Goal: Information Seeking & Learning: Learn about a topic

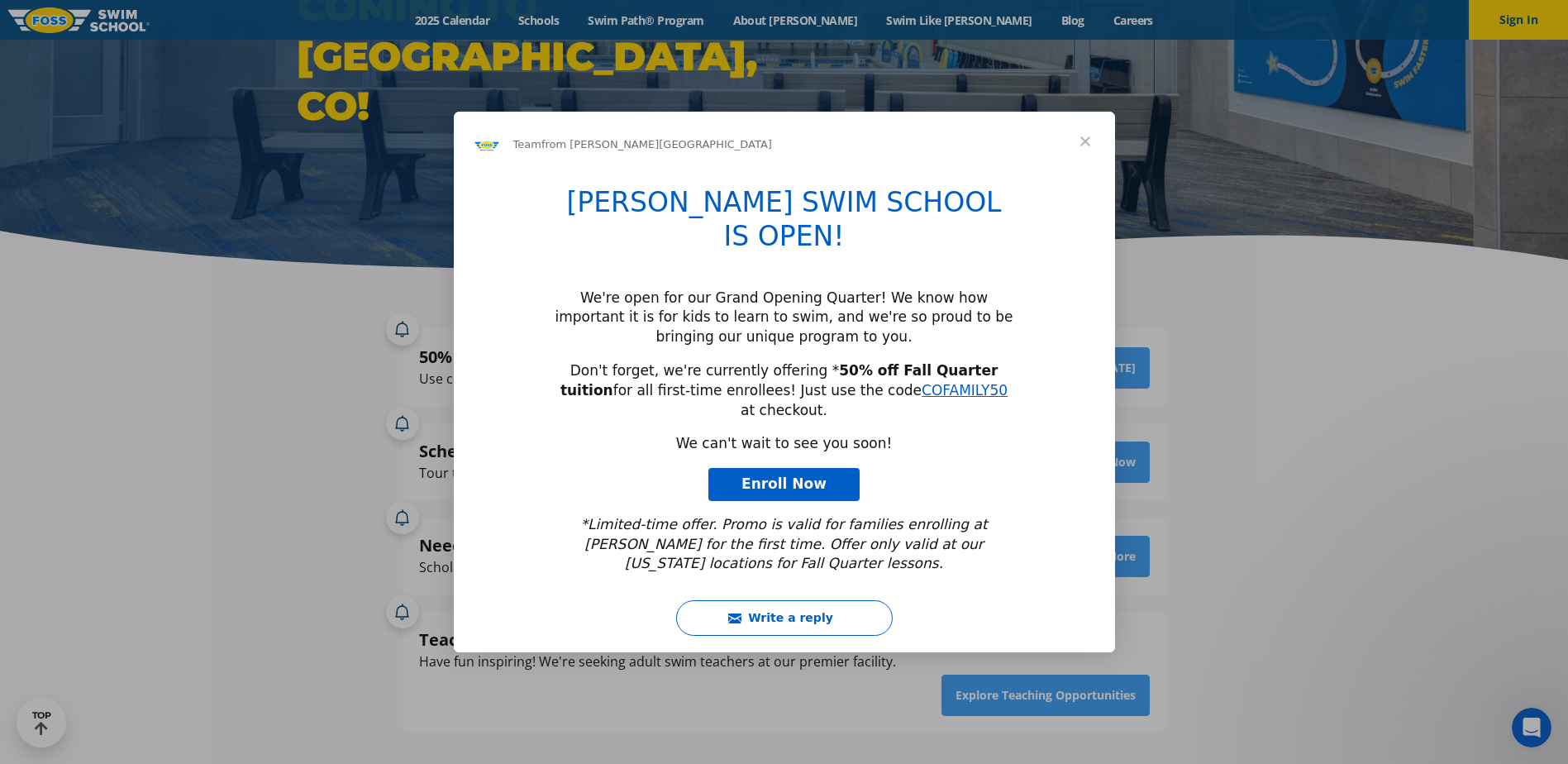
click at [1093, 171] on span "Close" at bounding box center [1085, 141] width 59 height 59
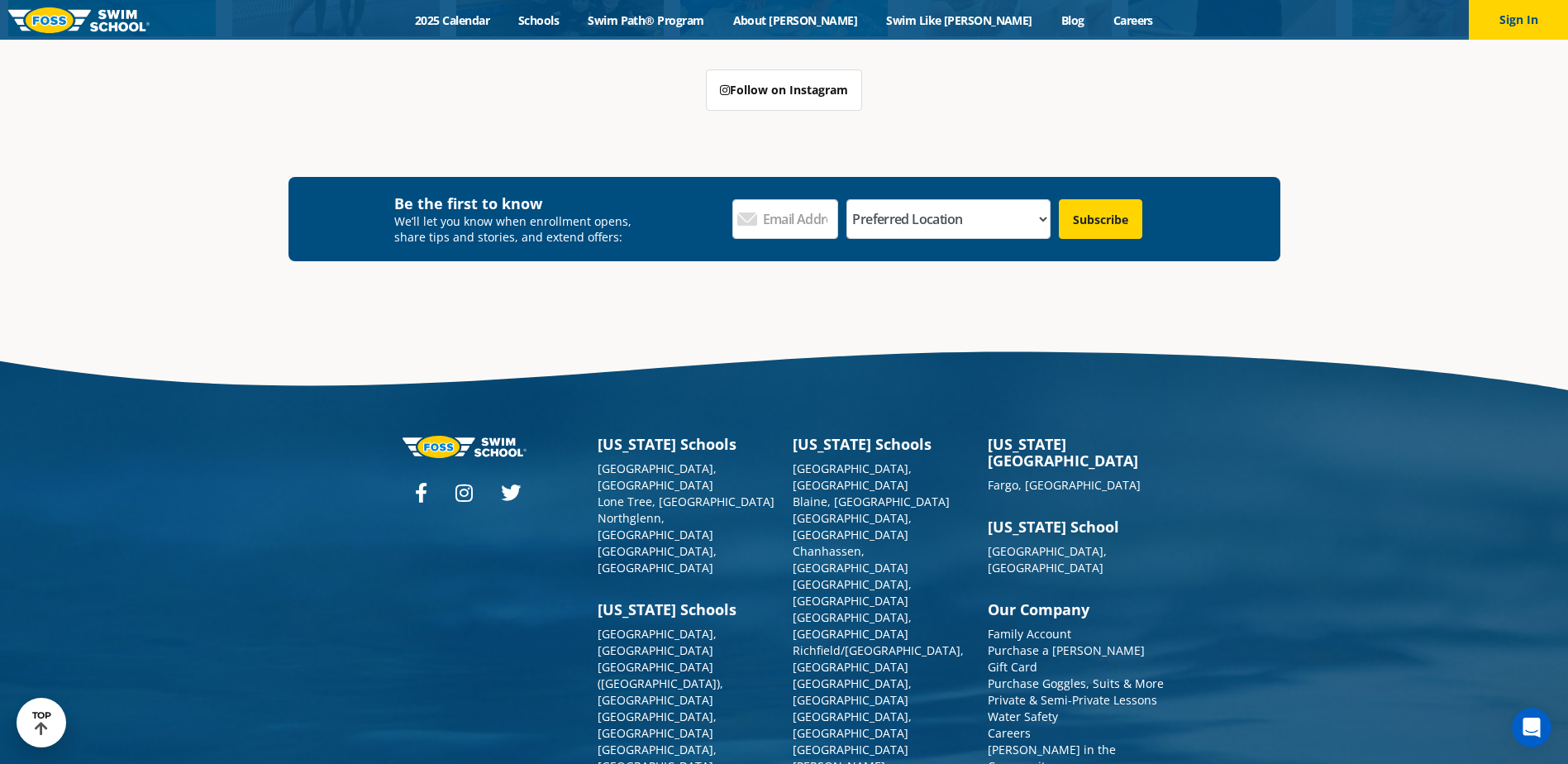
scroll to position [6101, 0]
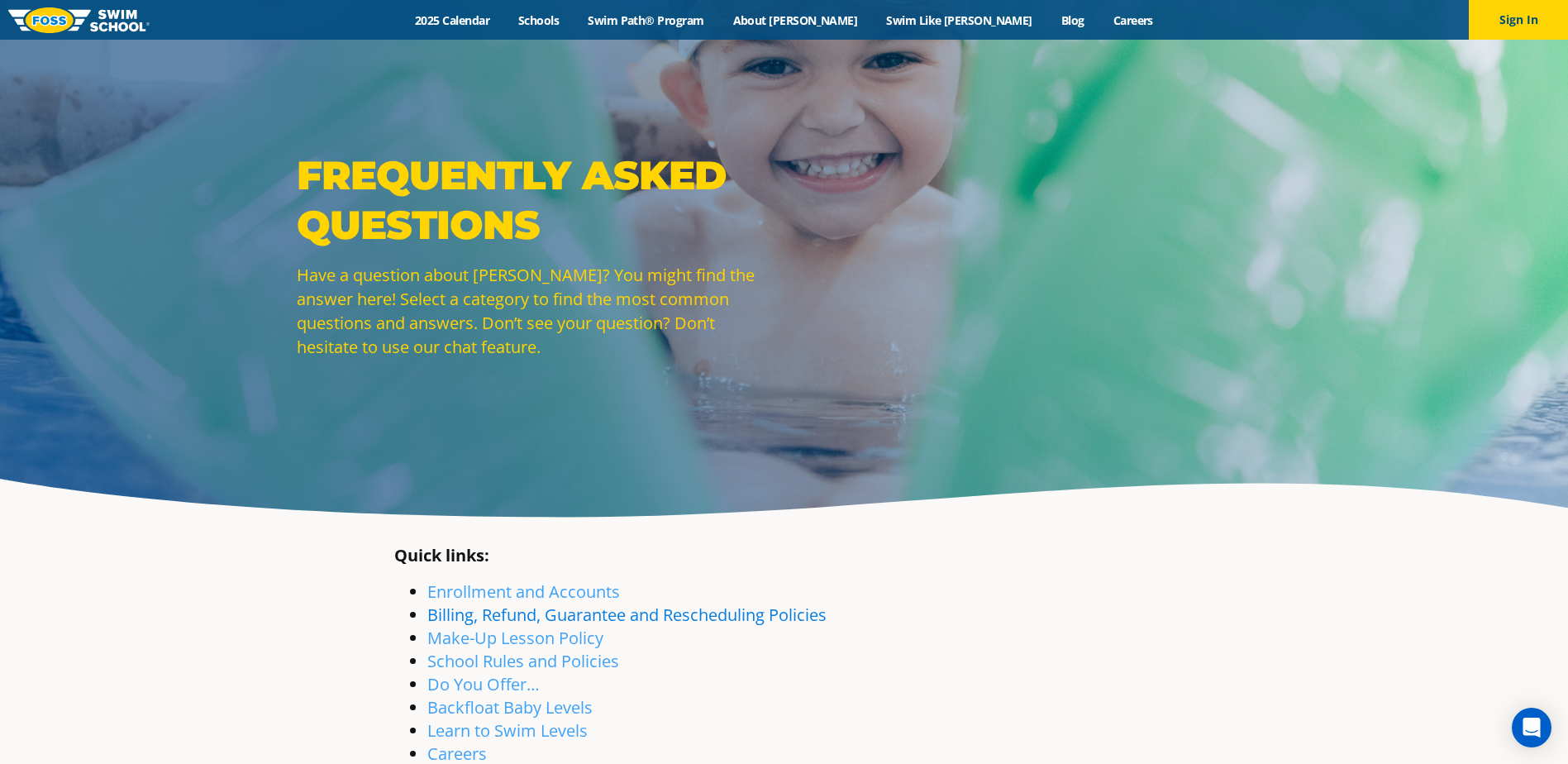
click at [627, 622] on link "Billing, Refund, Guarantee and Rescheduling Policies" at bounding box center [627, 615] width 399 height 22
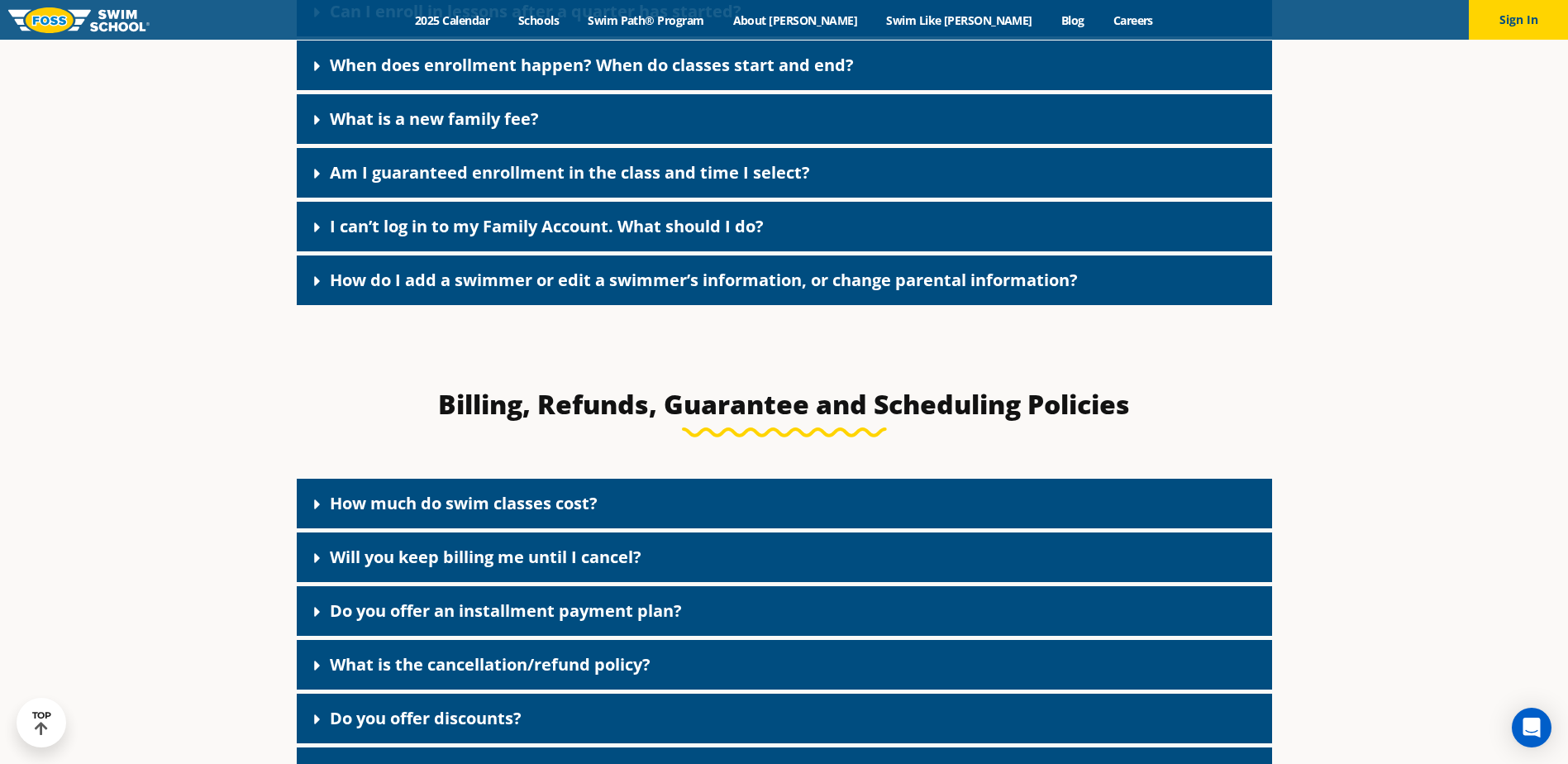
scroll to position [1413, 0]
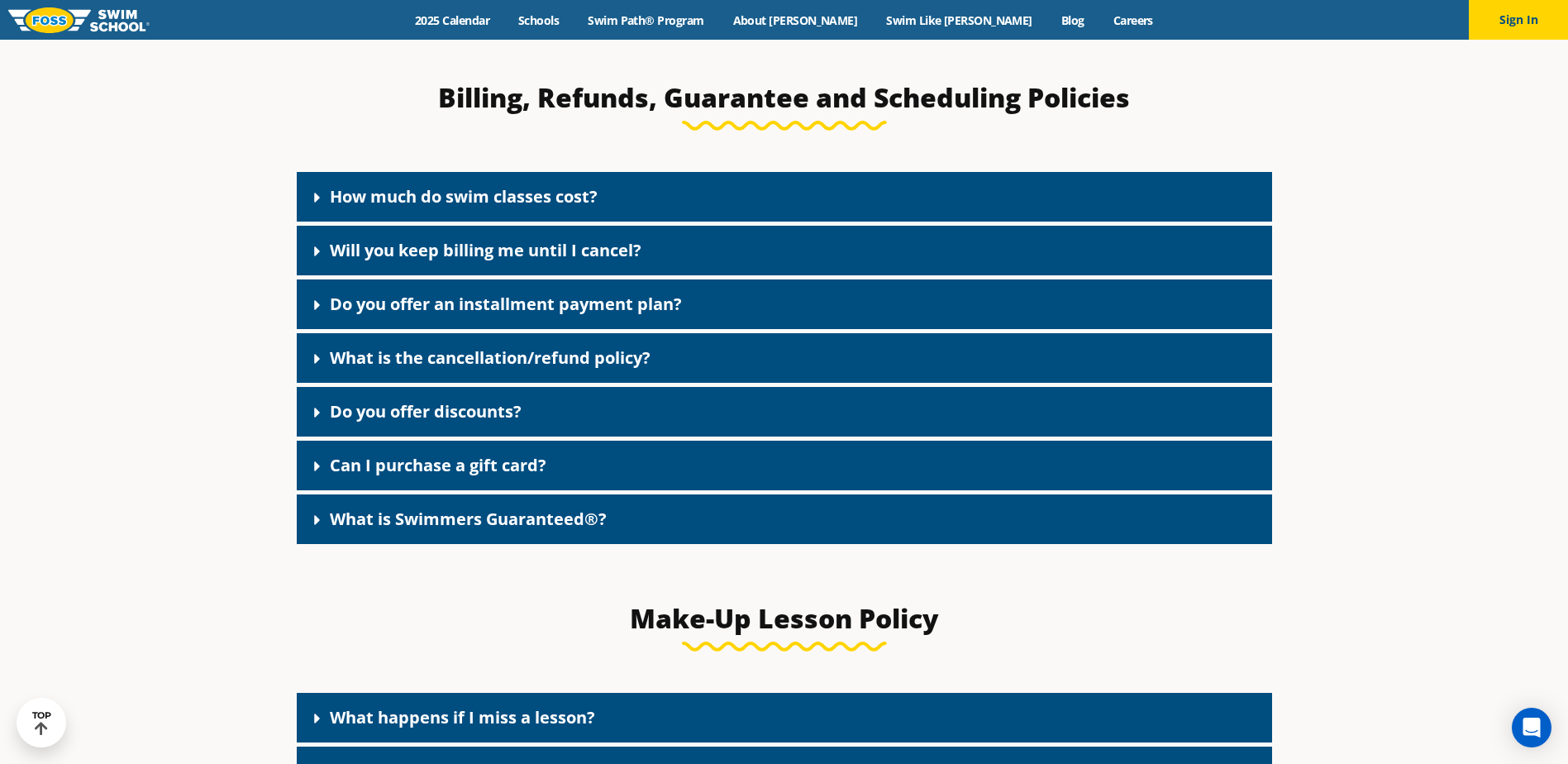
click at [407, 517] on link "What is Swimmers Guaranteed®?" at bounding box center [468, 519] width 277 height 22
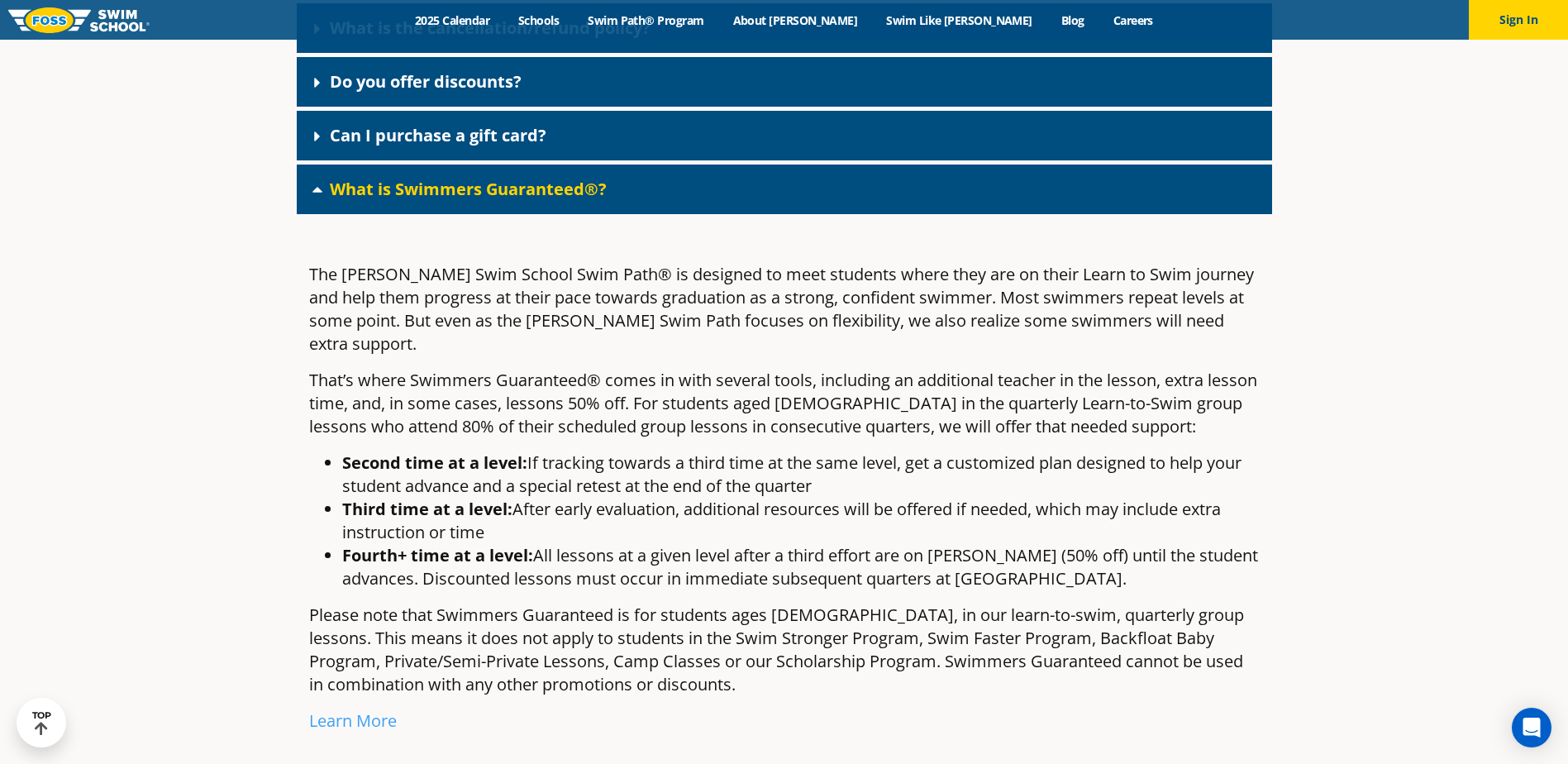
scroll to position [1743, 0]
click at [362, 199] on link "What is Swimmers Guaranteed®?" at bounding box center [468, 188] width 277 height 22
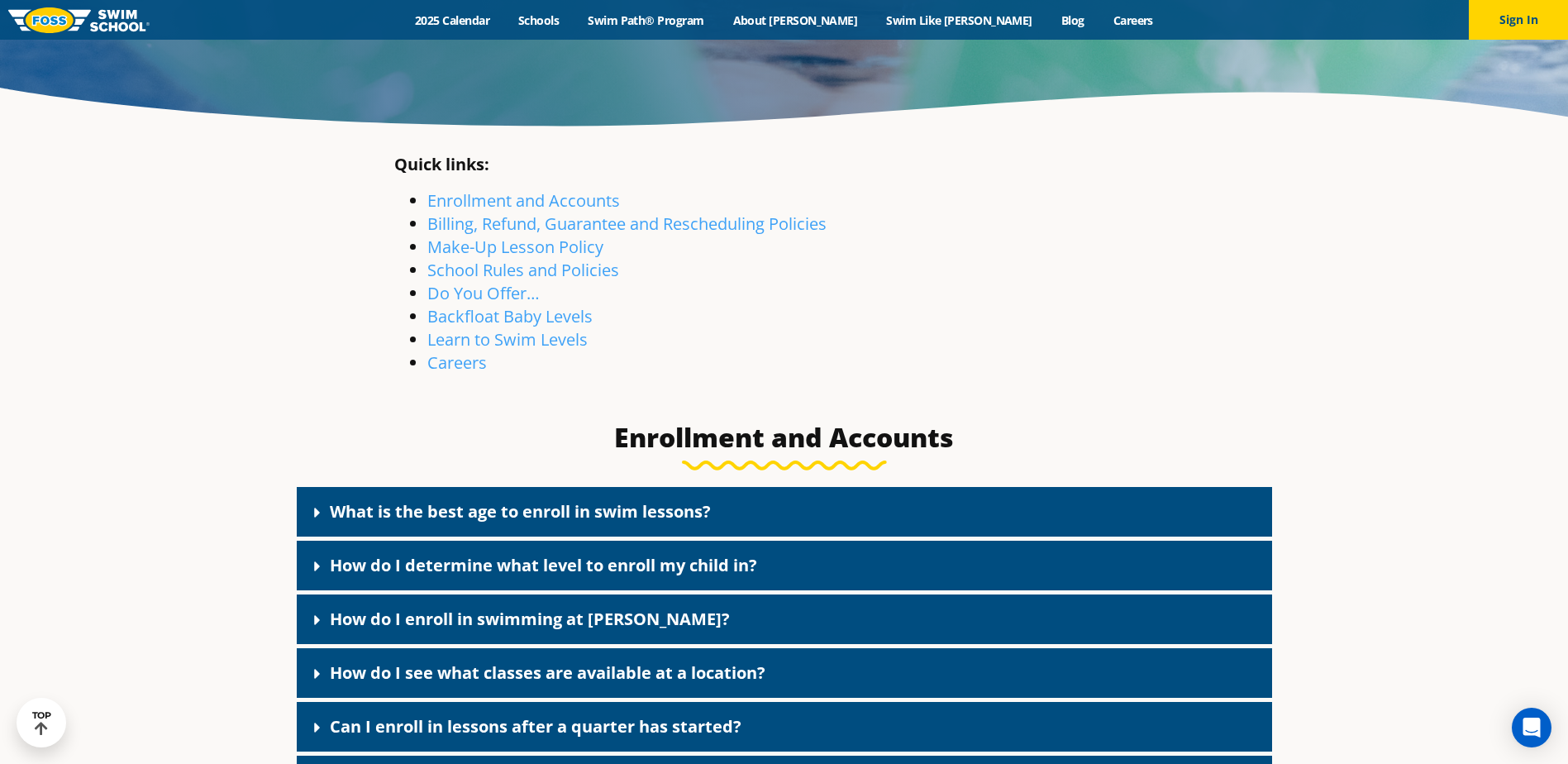
scroll to position [338, 0]
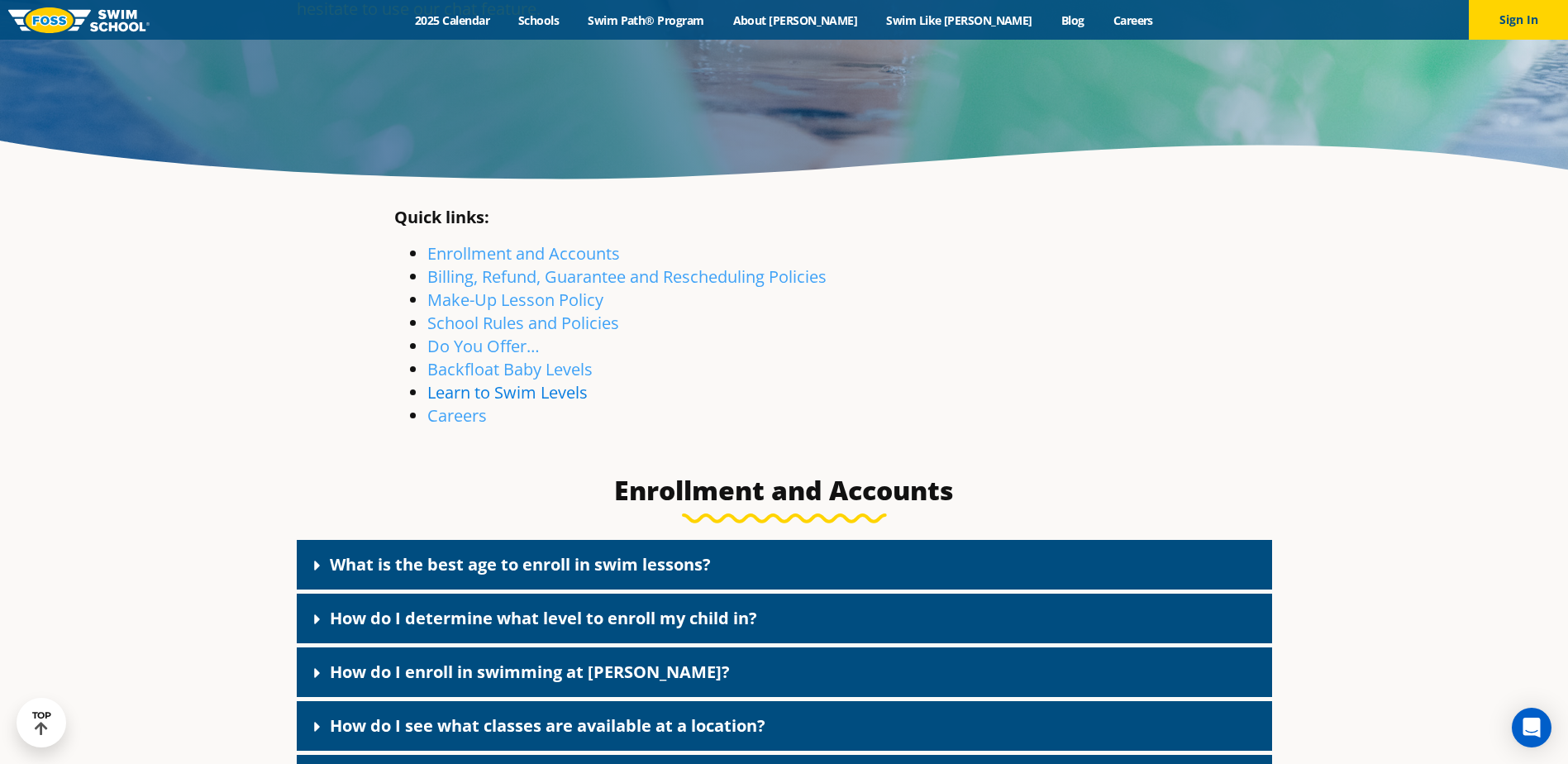
click at [492, 397] on link "Learn to Swim Levels" at bounding box center [507, 392] width 160 height 22
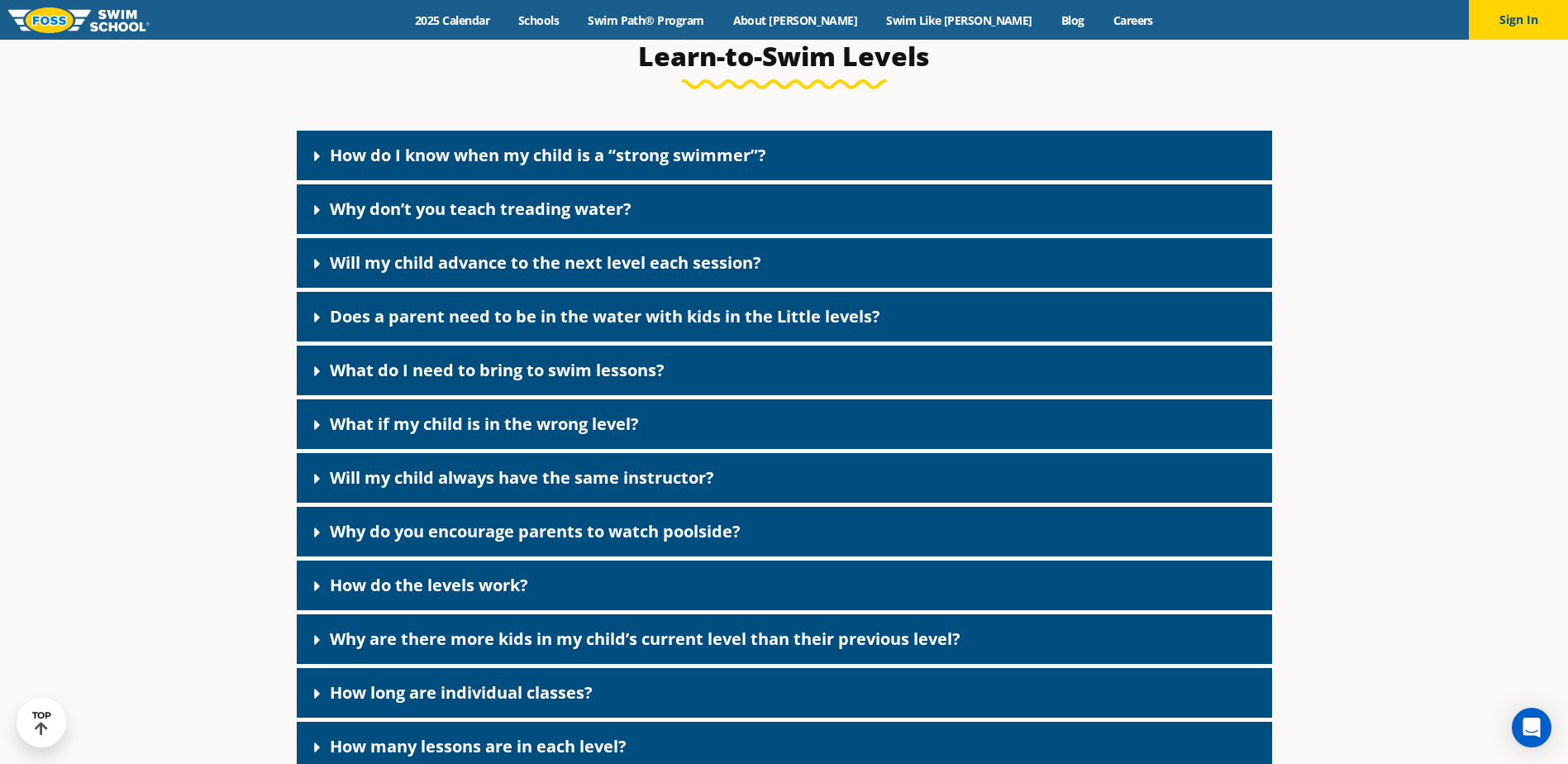
scroll to position [4313, 0]
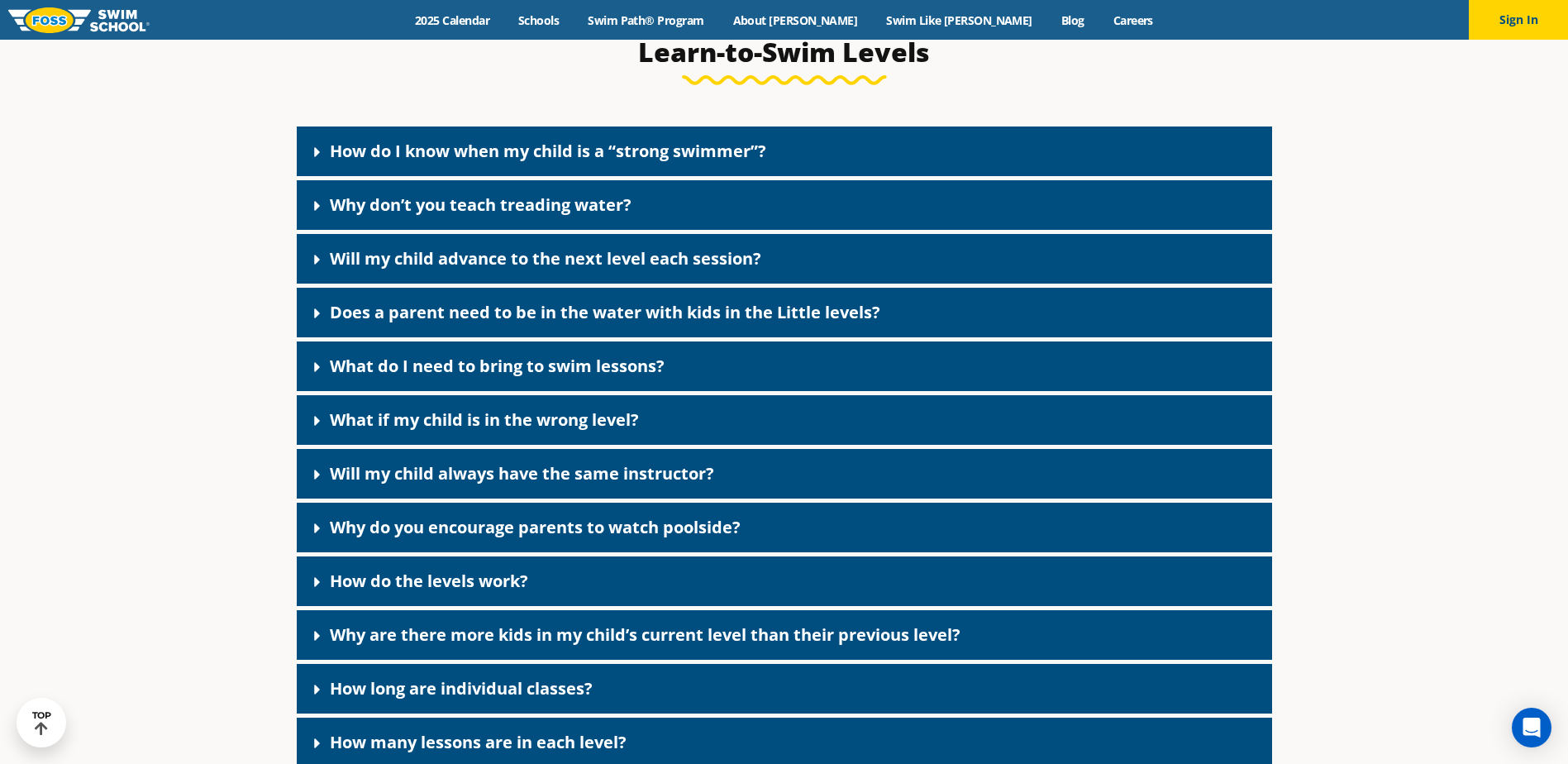
click at [371, 216] on link "Why don’t you teach treading water?" at bounding box center [480, 205] width 301 height 22
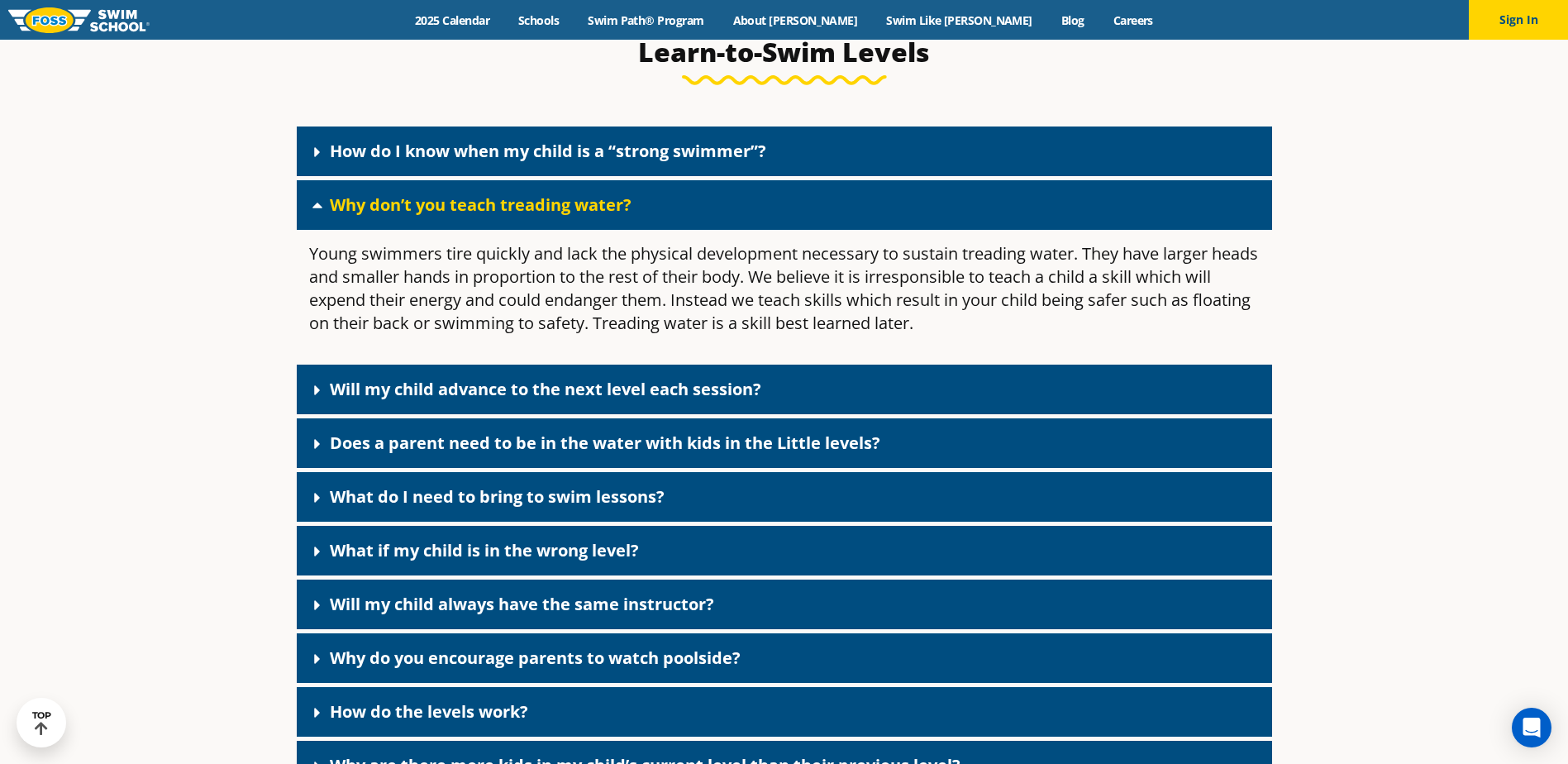
click at [525, 400] on link "Will my child advance to the next level each session?" at bounding box center [545, 389] width 431 height 22
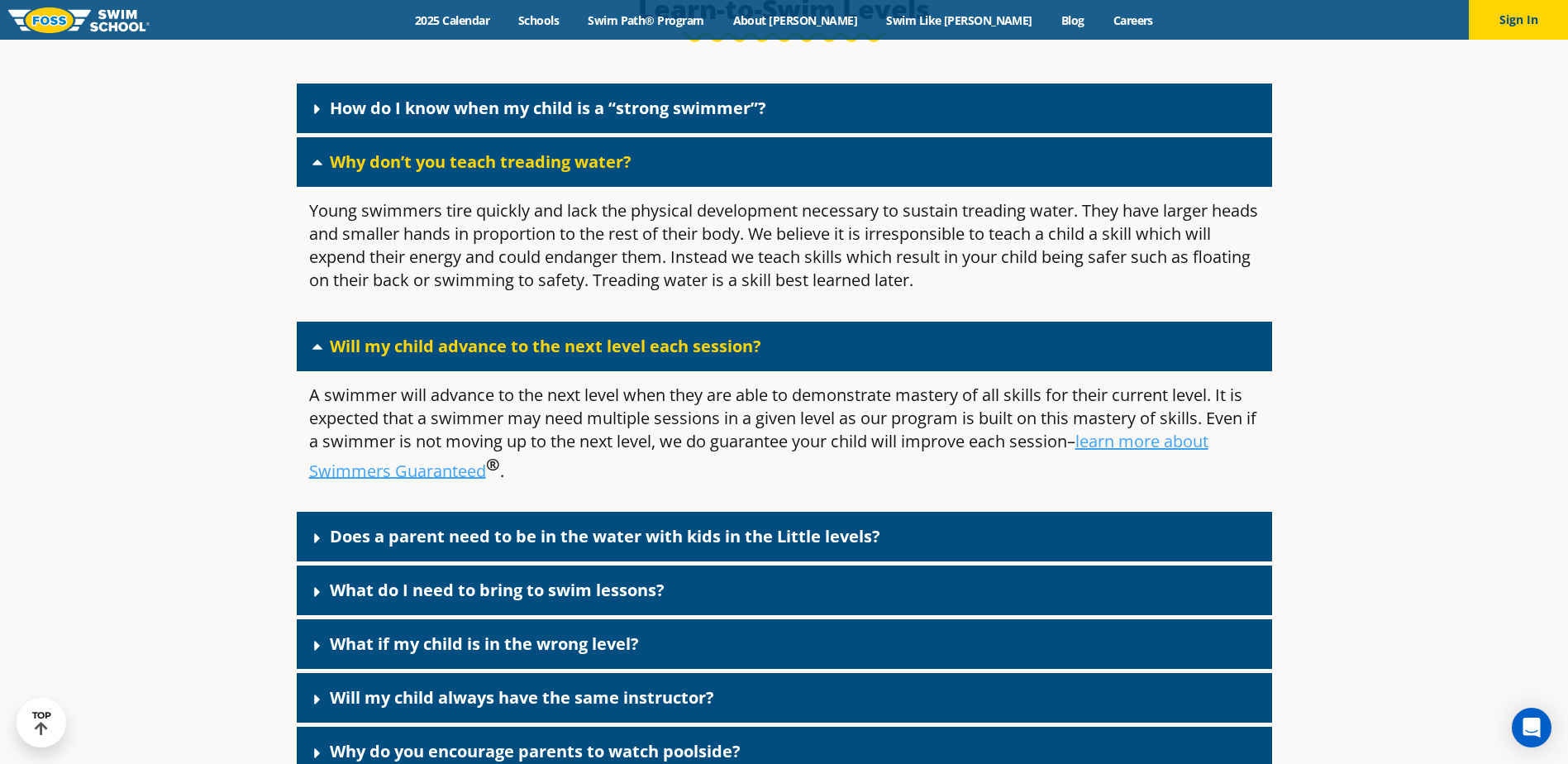
scroll to position [4396, 0]
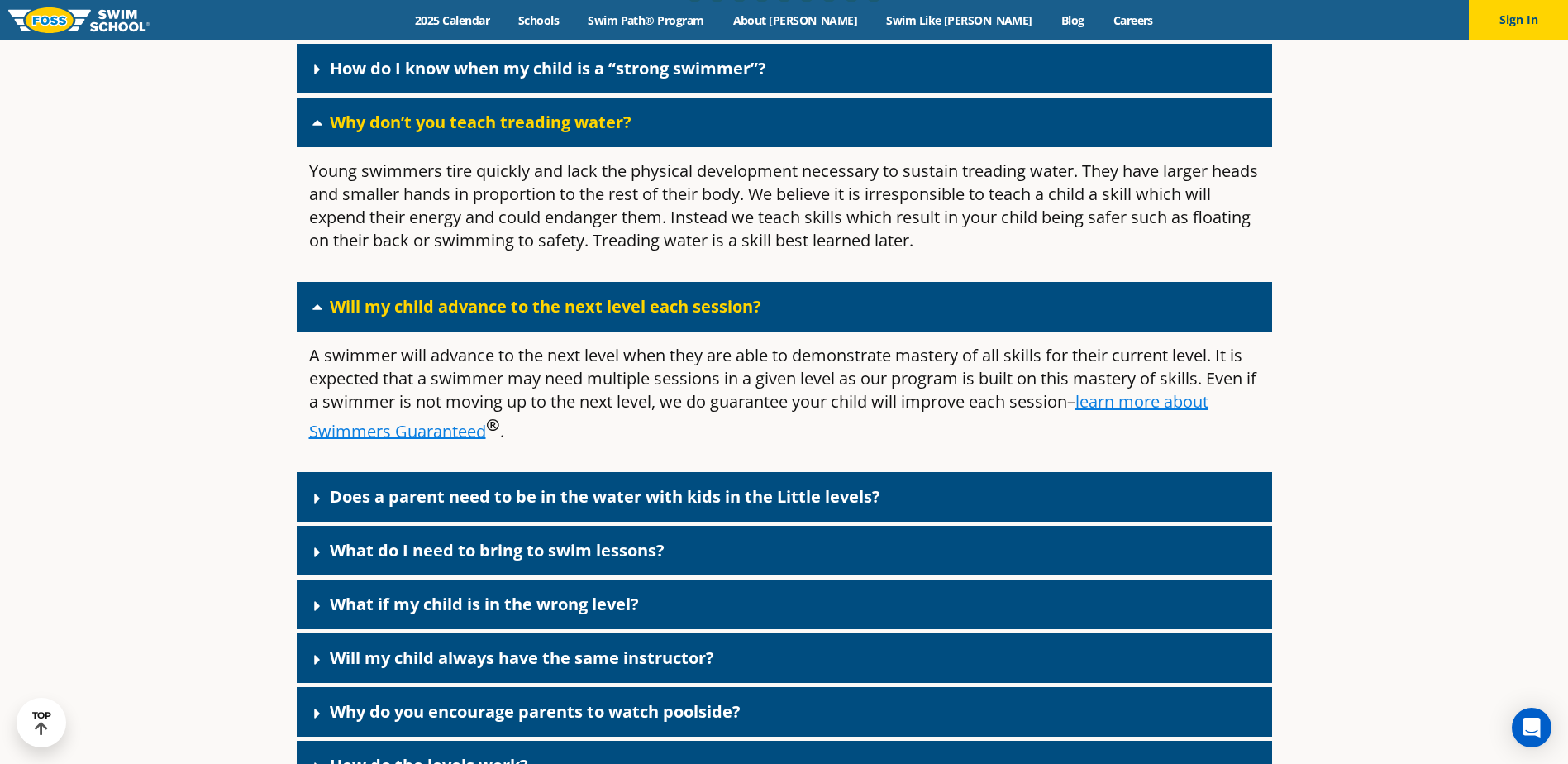
click at [372, 442] on u "learn more about Swimmers Guaranteed" at bounding box center [758, 415] width 899 height 52
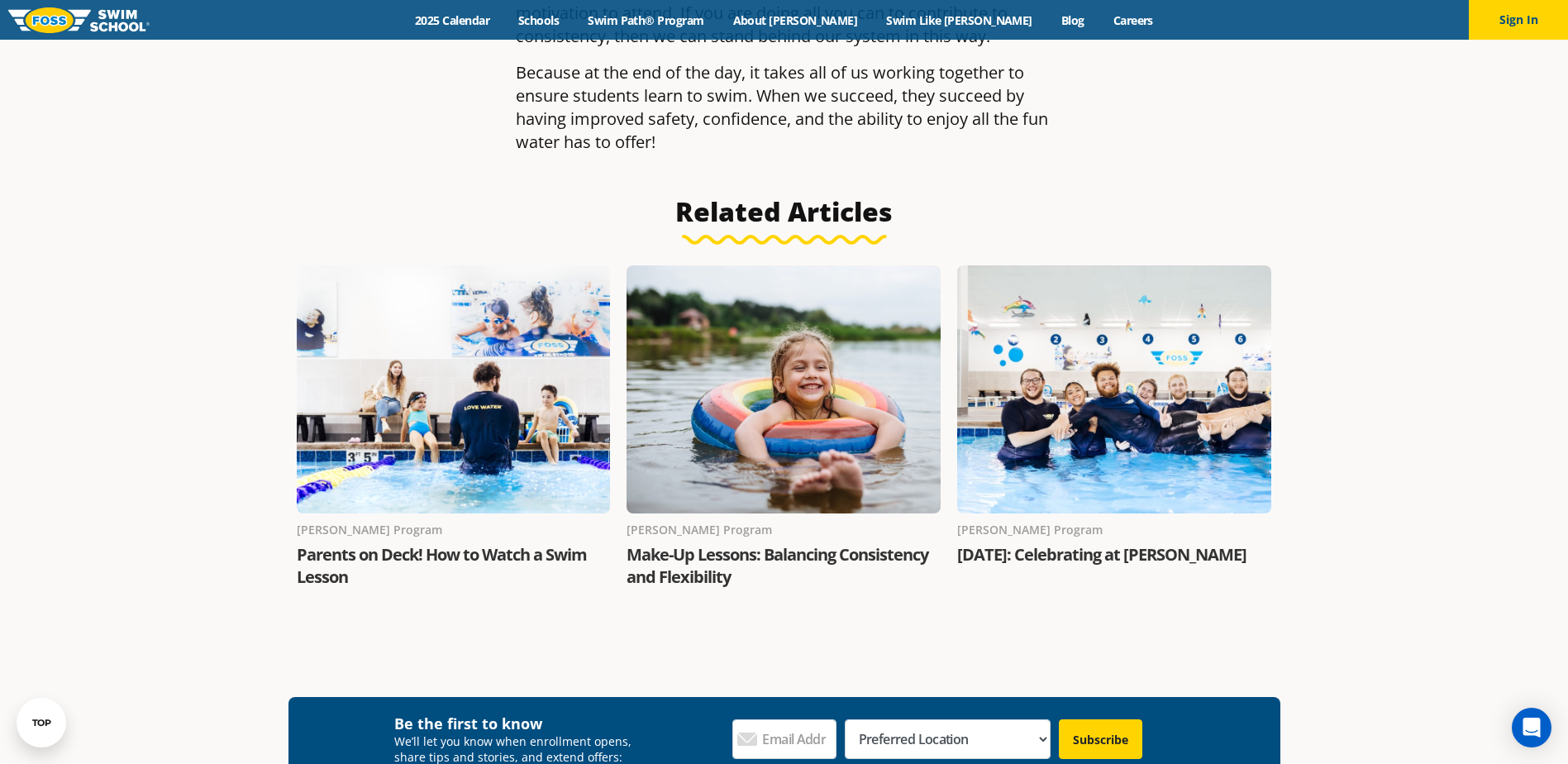
scroll to position [2727, 0]
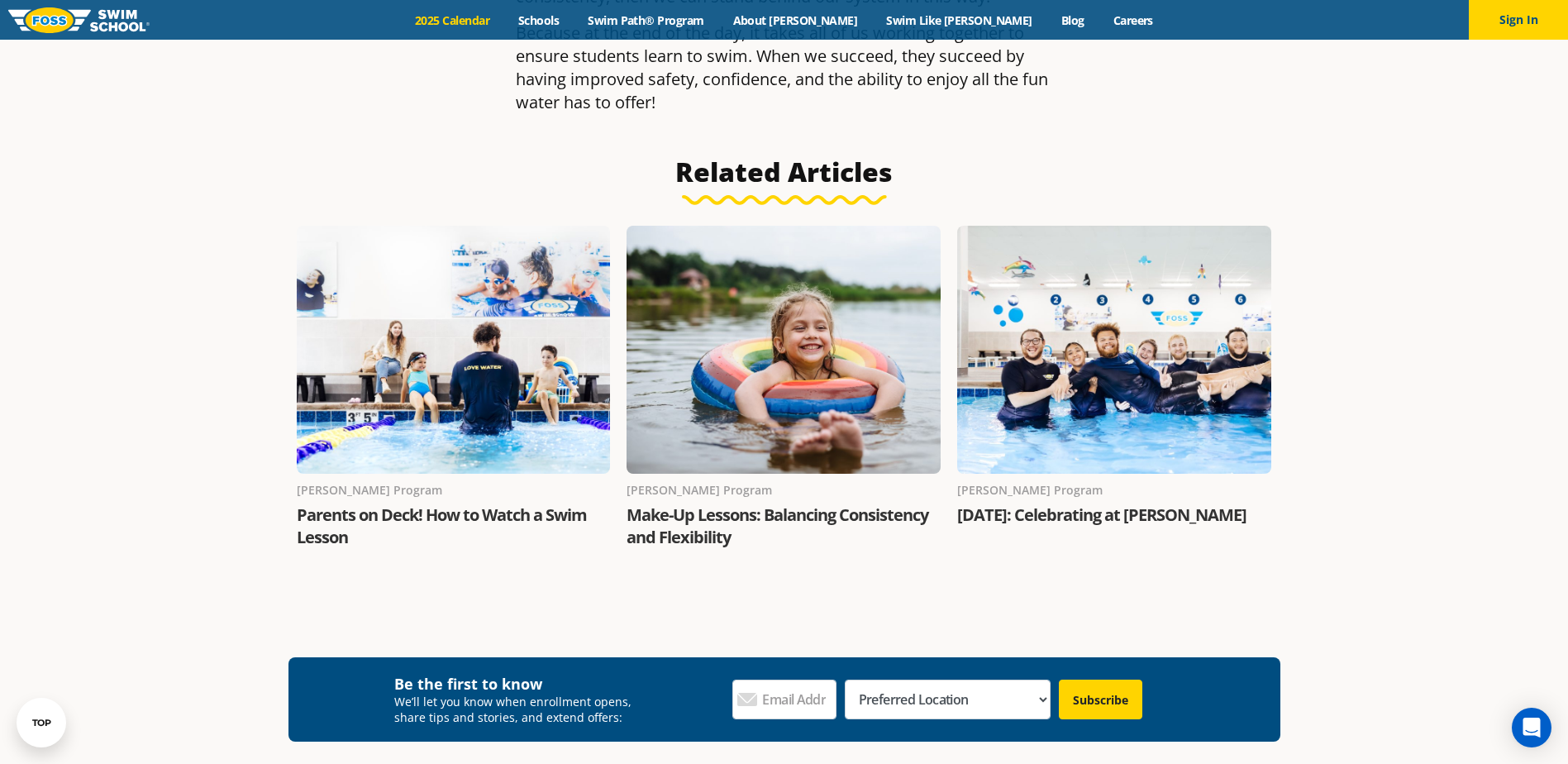
click at [504, 17] on link "2025 Calendar" at bounding box center [452, 20] width 104 height 15
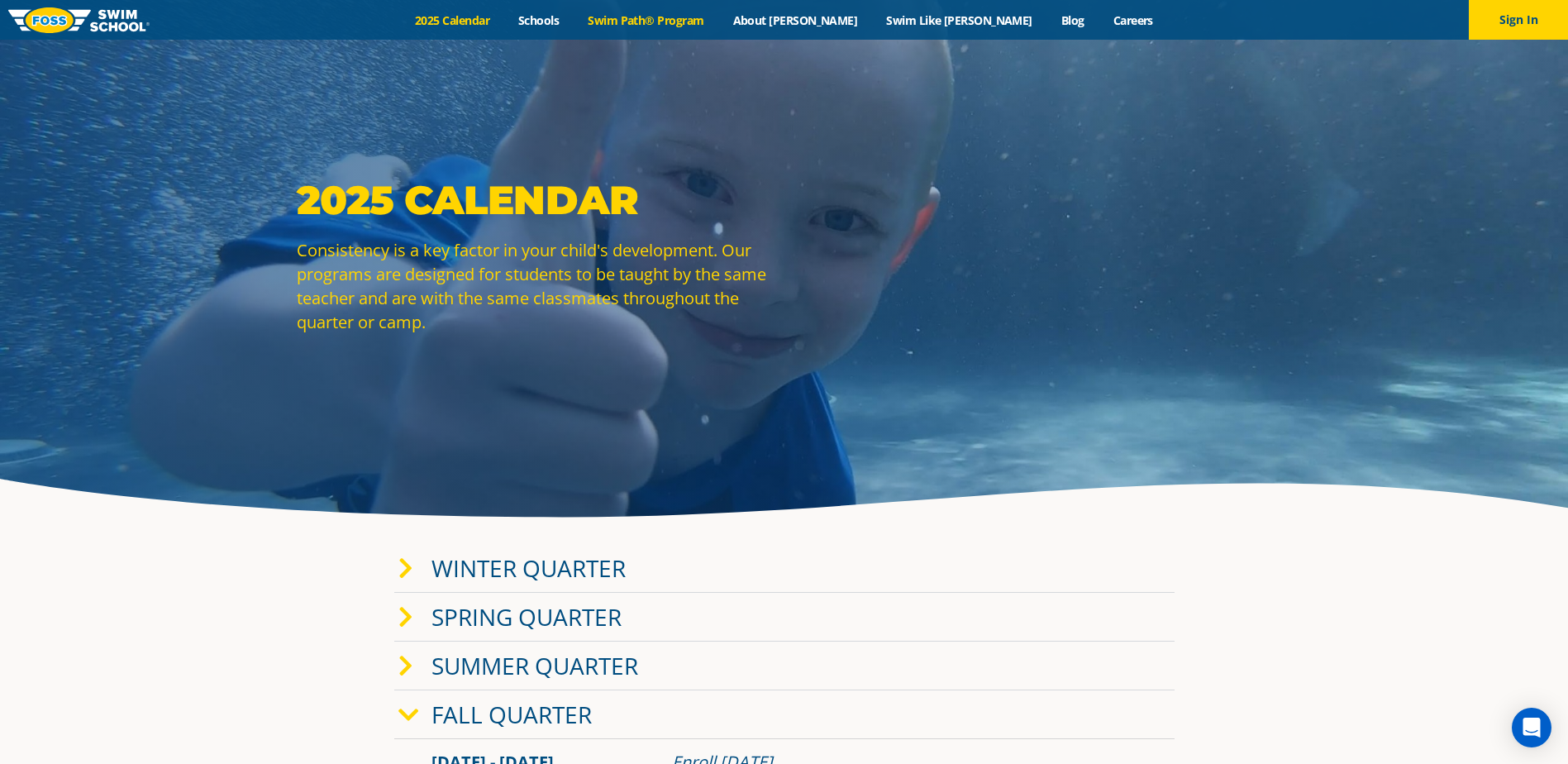
click at [661, 19] on link "Swim Path® Program" at bounding box center [646, 20] width 144 height 15
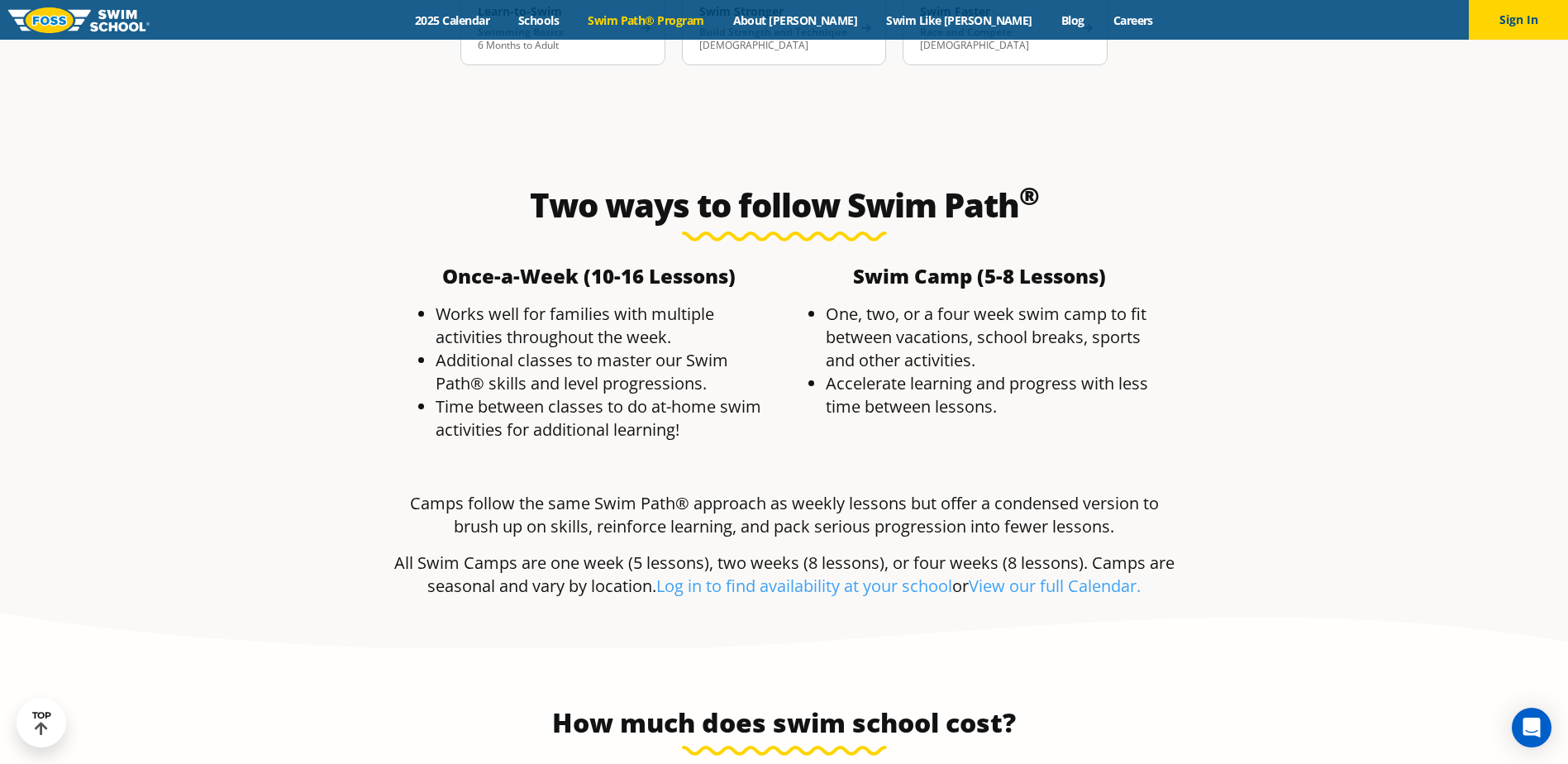
scroll to position [3388, 0]
